Goal: Task Accomplishment & Management: Use online tool/utility

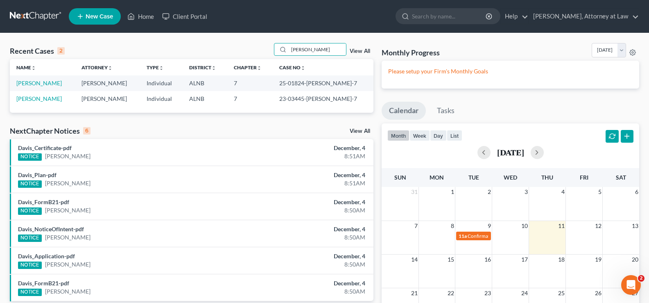
drag, startPoint x: 283, startPoint y: 45, endPoint x: 265, endPoint y: 43, distance: 18.1
click at [270, 43] on div "Recent Cases 2 [PERSON_NAME] View All" at bounding box center [192, 51] width 364 height 16
type input "[PERSON_NAME]"
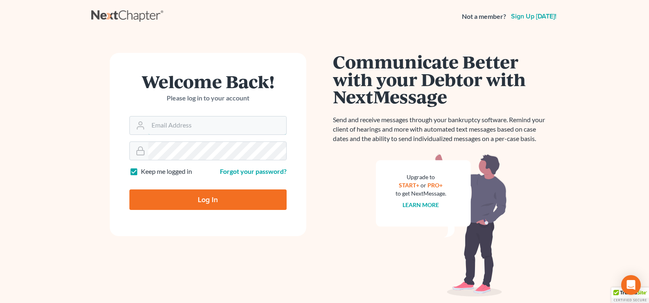
type input "[EMAIL_ADDRESS][DOMAIN_NAME]"
click at [226, 197] on input "Log In" at bounding box center [207, 199] width 157 height 20
type input "Thinking..."
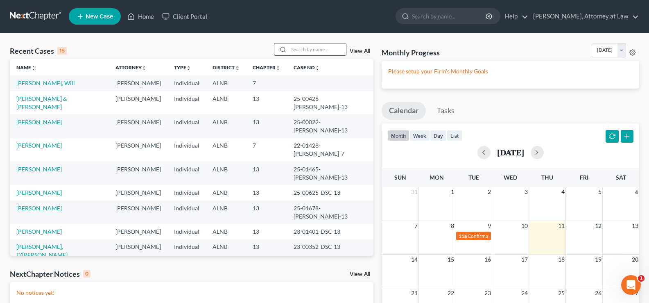
click at [312, 49] on input "search" at bounding box center [317, 49] width 57 height 12
type input "[PERSON_NAME]"
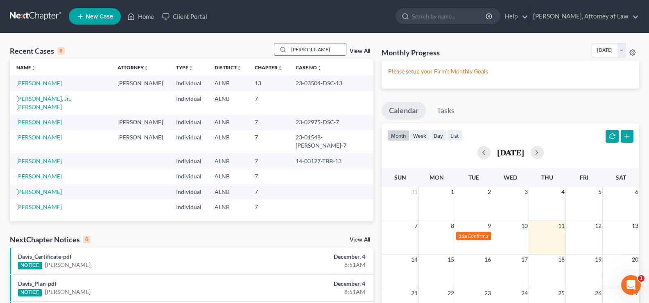
click at [48, 84] on link "Bryant, Shalena" at bounding box center [38, 82] width 45 height 7
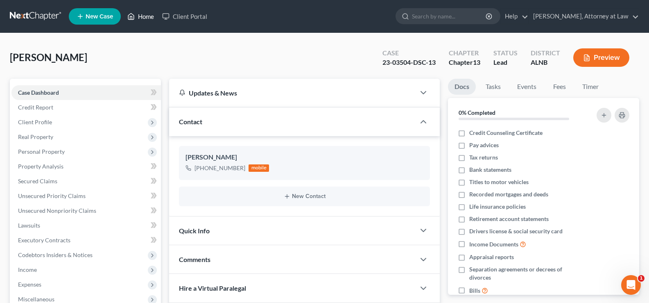
drag, startPoint x: 140, startPoint y: 15, endPoint x: 490, endPoint y: 28, distance: 350.0
click at [141, 15] on link "Home" at bounding box center [140, 16] width 35 height 15
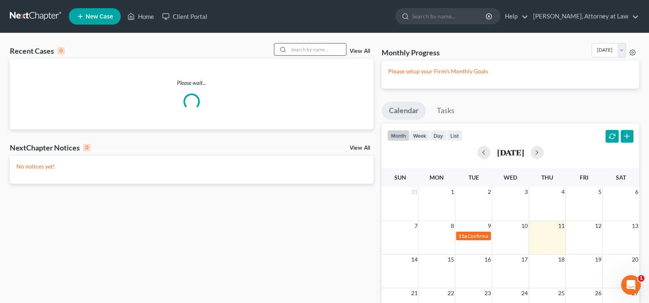
click at [330, 47] on input "search" at bounding box center [317, 49] width 57 height 12
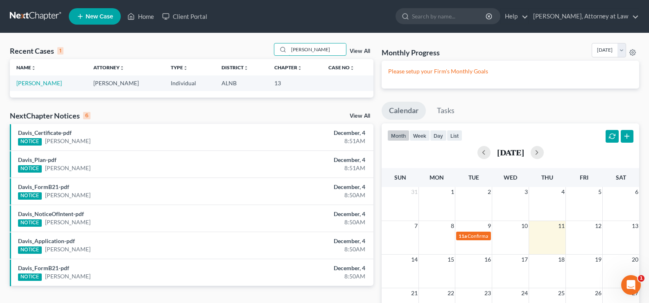
drag, startPoint x: 329, startPoint y: 49, endPoint x: 93, endPoint y: 55, distance: 236.0
click at [170, 49] on div "Recent Cases 1 williams-davis View All" at bounding box center [192, 51] width 364 height 16
type input "stallings"
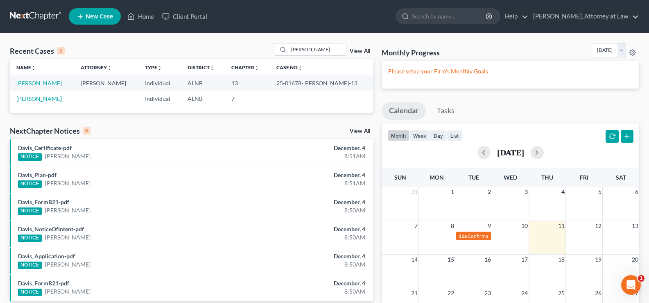
click at [29, 77] on td "Stallings, Teresa" at bounding box center [42, 82] width 64 height 15
click at [27, 82] on link "Stallings, Teresa" at bounding box center [38, 82] width 45 height 7
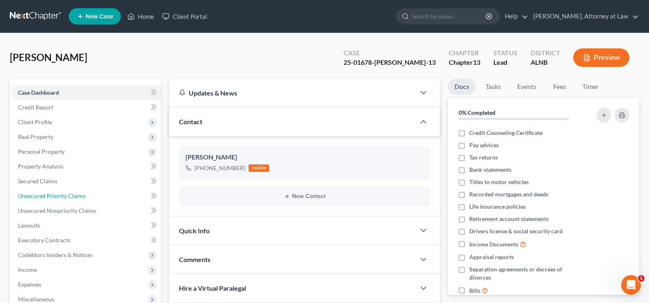
click at [45, 193] on span "Unsecured Priority Claims" at bounding box center [52, 195] width 68 height 7
click at [50, 211] on span "Unsecured Nonpriority Claims" at bounding box center [57, 210] width 78 height 7
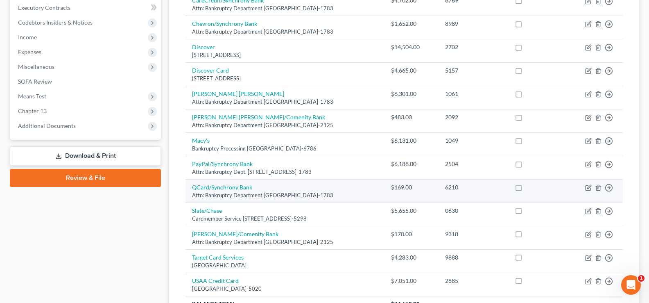
scroll to position [273, 0]
